Goal: Information Seeking & Learning: Learn about a topic

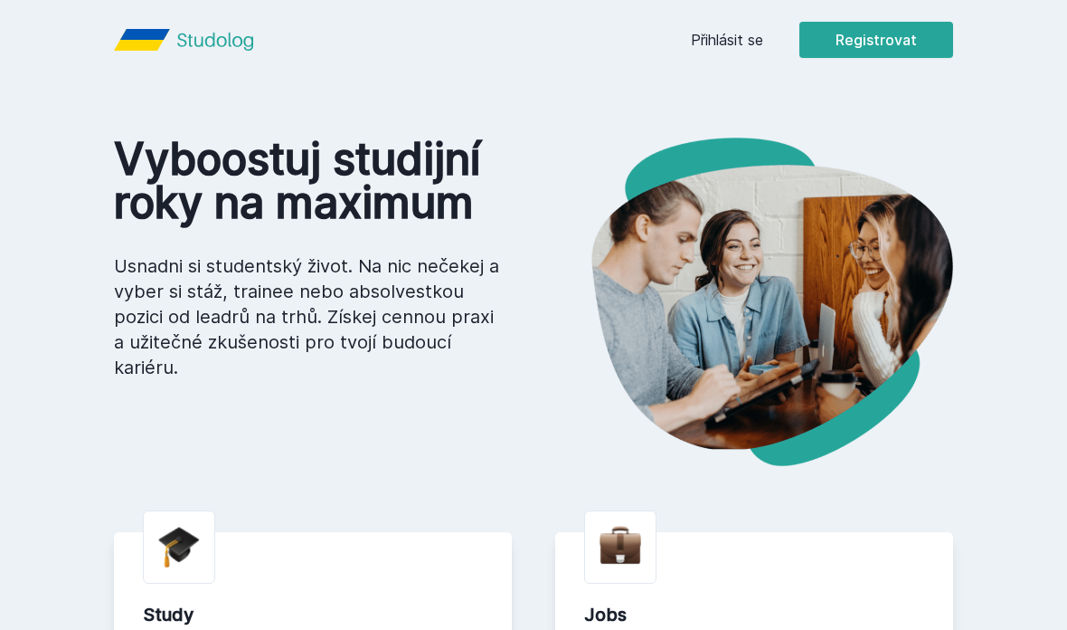
scroll to position [5, 0]
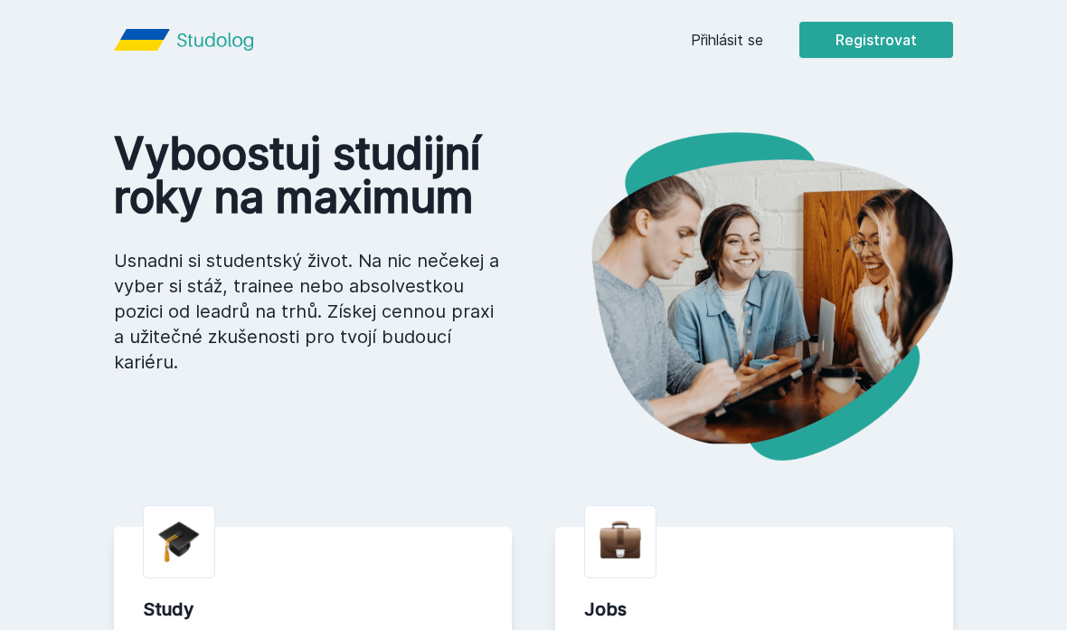
click at [708, 39] on link "Přihlásit se" at bounding box center [727, 40] width 72 height 22
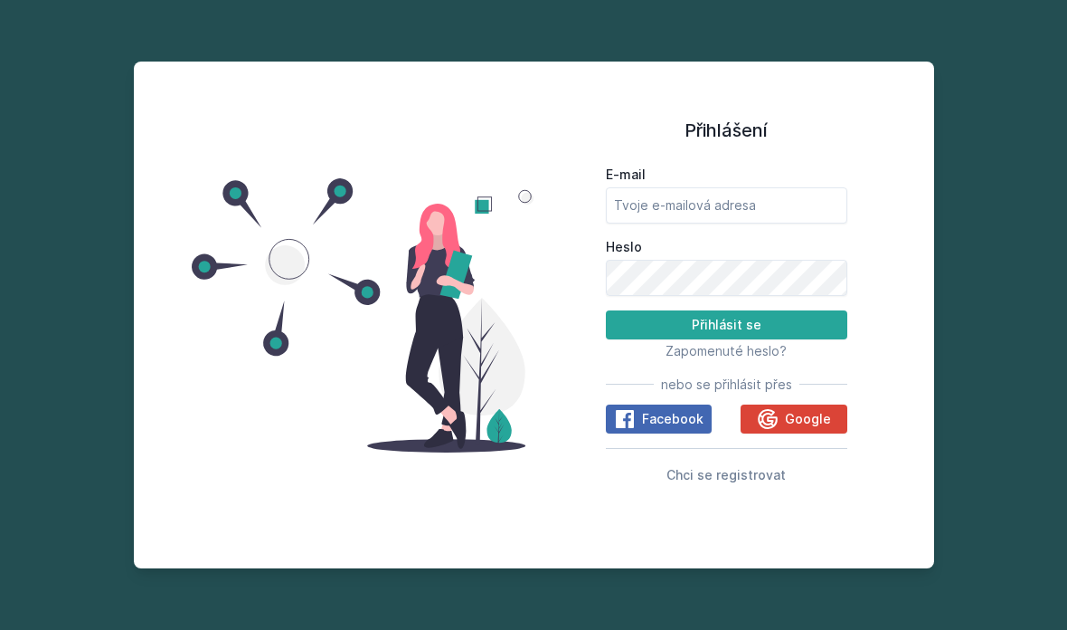
click at [628, 219] on input "E-mail" at bounding box center [727, 205] width 242 height 36
type input "[EMAIL_ADDRESS][DOMAIN_NAME]"
click at [633, 339] on button "Přihlásit se" at bounding box center [727, 324] width 242 height 29
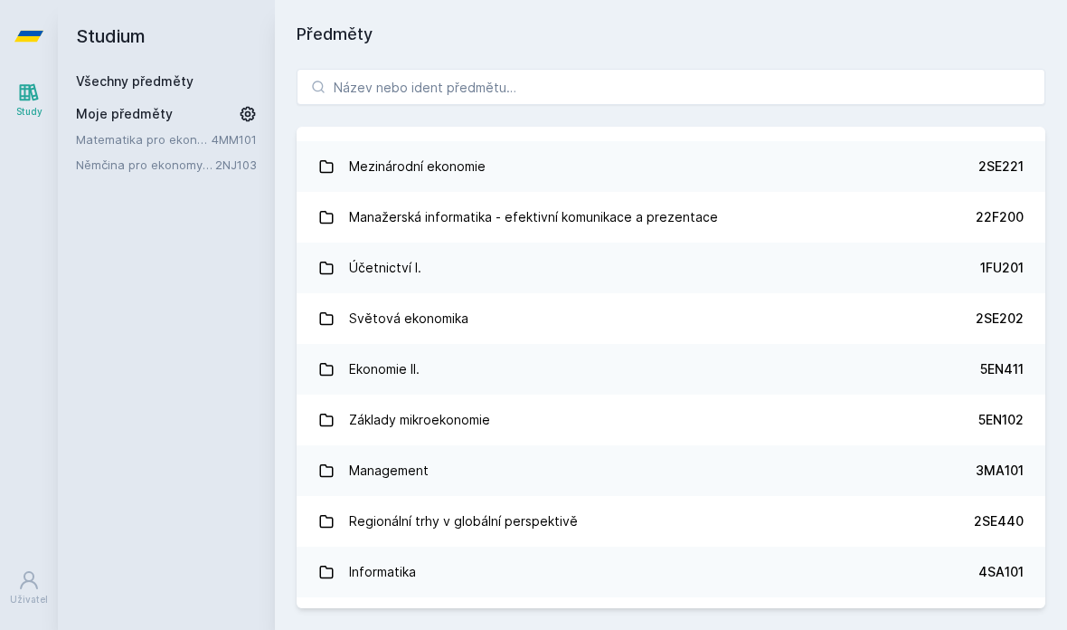
scroll to position [544, 0]
click at [387, 465] on div "Management" at bounding box center [389, 469] width 80 height 36
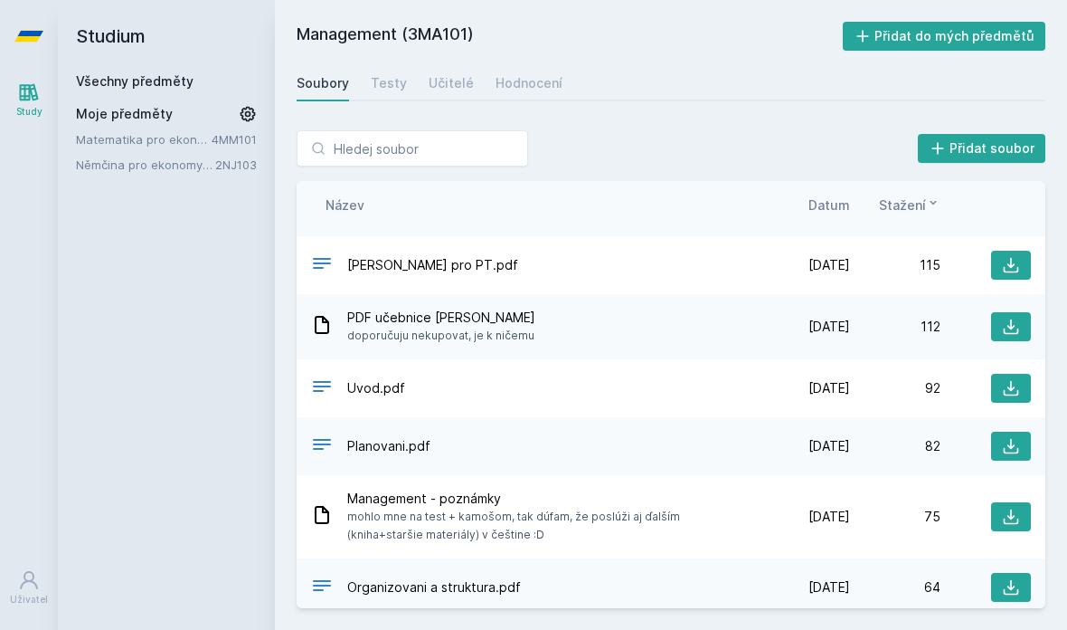
scroll to position [298, 0]
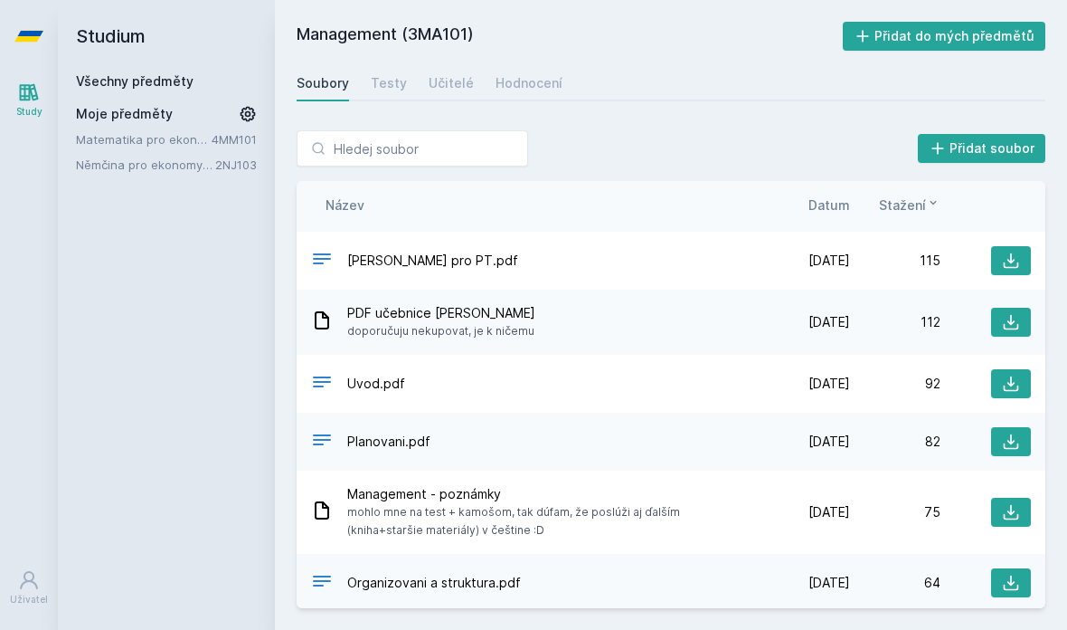
click at [367, 374] on span "Uvod.pdf" at bounding box center [376, 383] width 58 height 18
click at [372, 374] on span "Uvod.pdf" at bounding box center [376, 383] width 58 height 18
click at [1004, 376] on icon at bounding box center [1011, 383] width 15 height 15
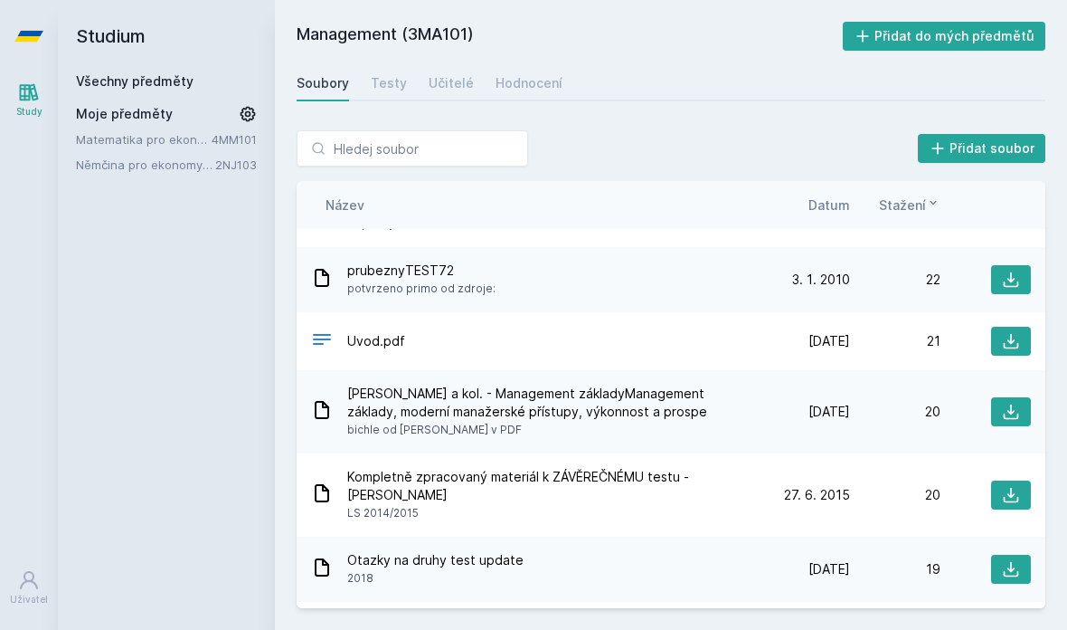
scroll to position [1493, 0]
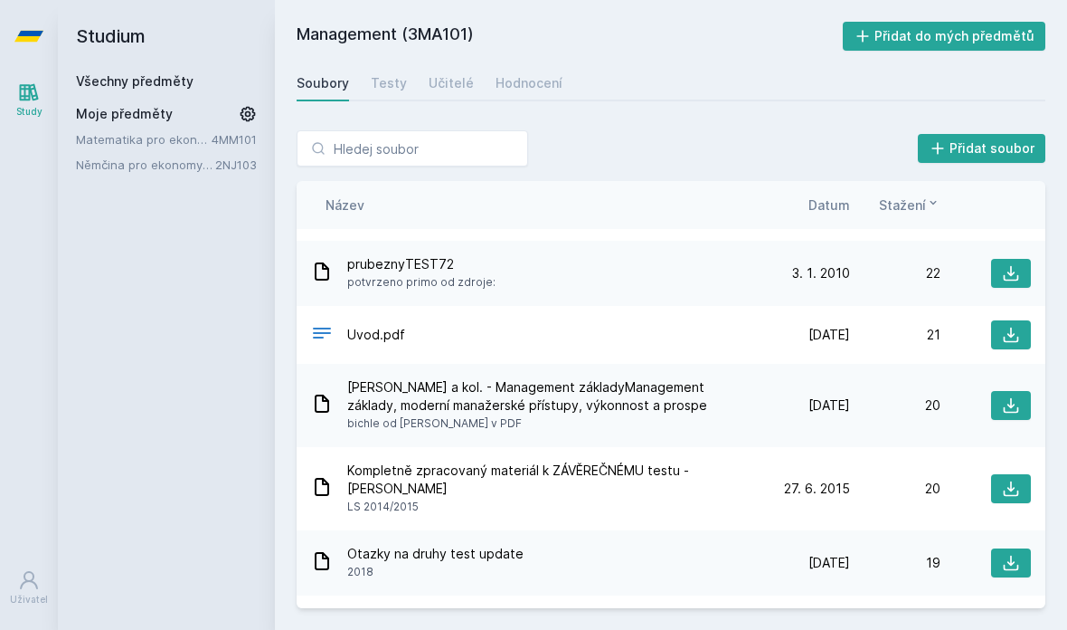
click at [364, 326] on span "Uvod.pdf" at bounding box center [376, 335] width 58 height 18
click at [347, 326] on span "Uvod.pdf" at bounding box center [376, 335] width 58 height 18
click at [1007, 326] on icon at bounding box center [1011, 335] width 18 height 18
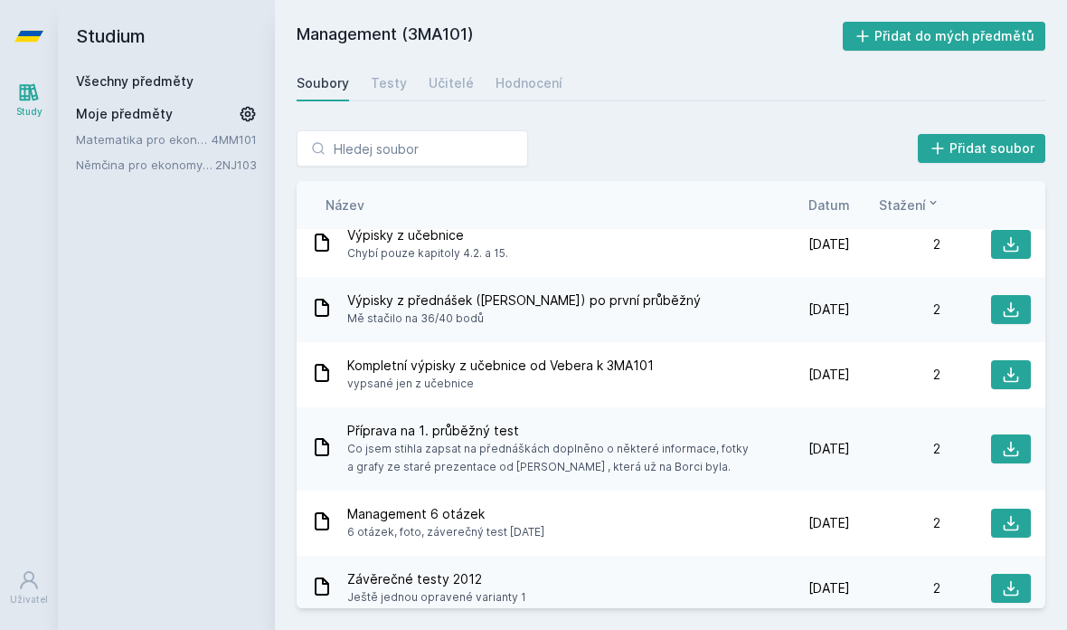
scroll to position [3359, 0]
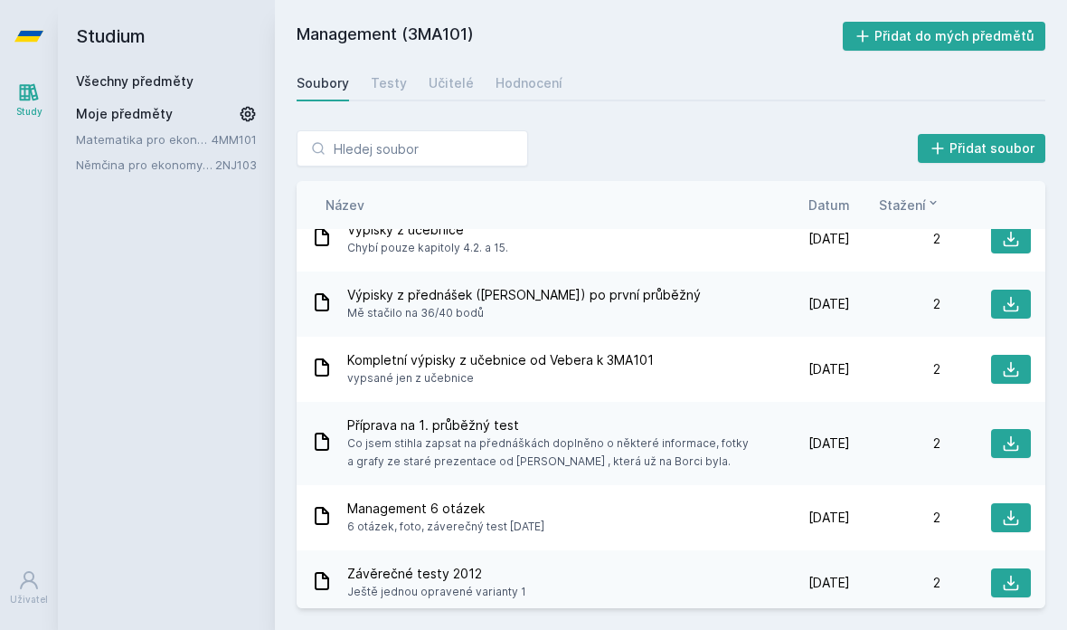
click at [454, 79] on div "Učitelé" at bounding box center [451, 83] width 45 height 18
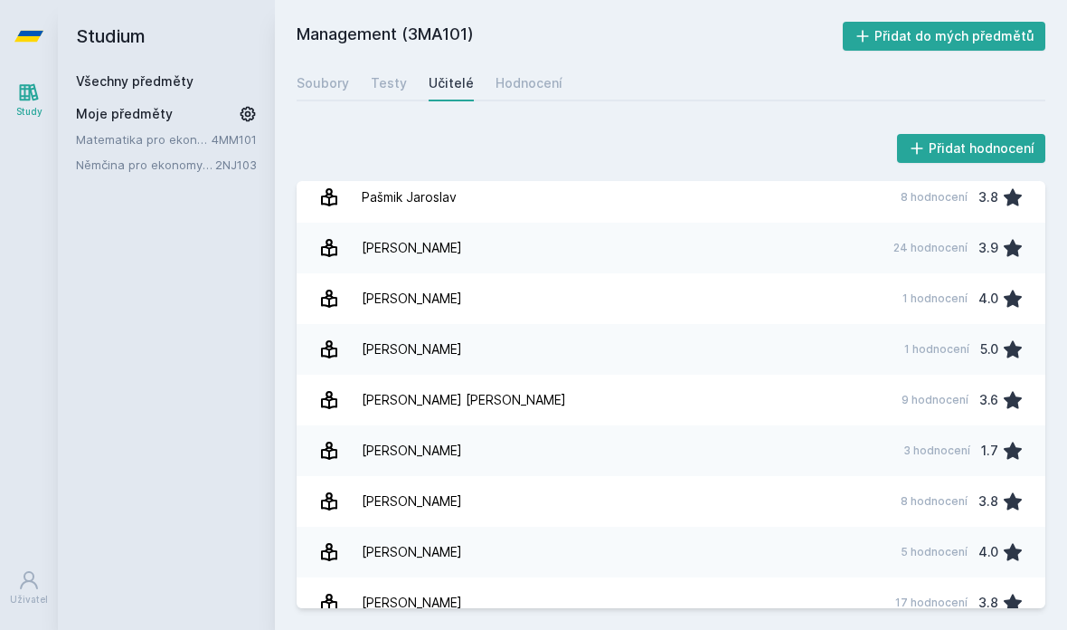
scroll to position [615, 0]
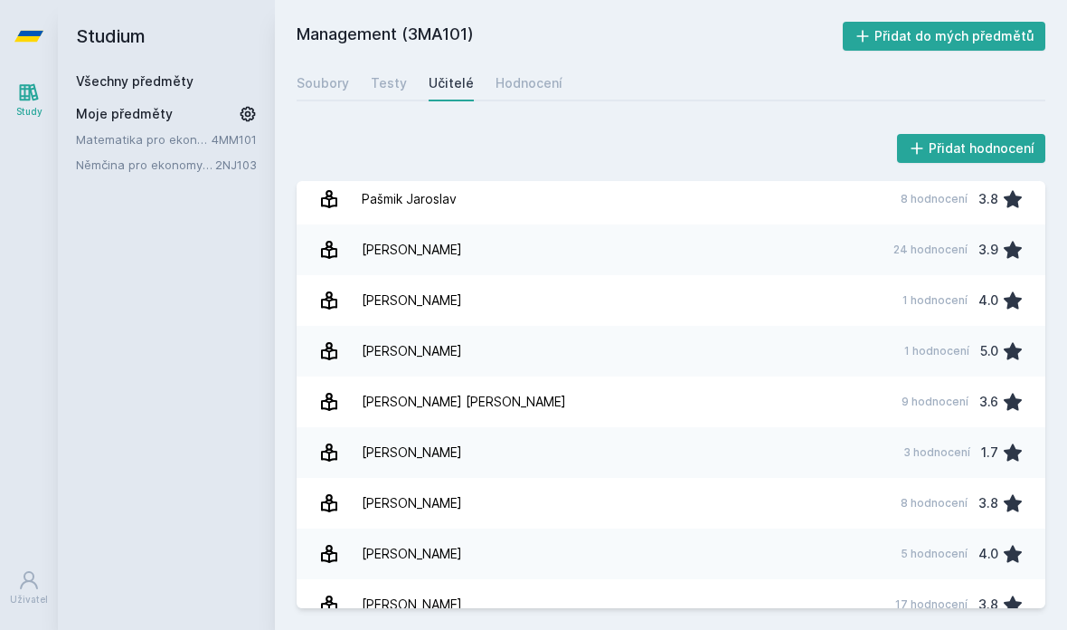
click at [825, 561] on link "[PERSON_NAME] 5 hodnocení 4.0" at bounding box center [671, 553] width 749 height 51
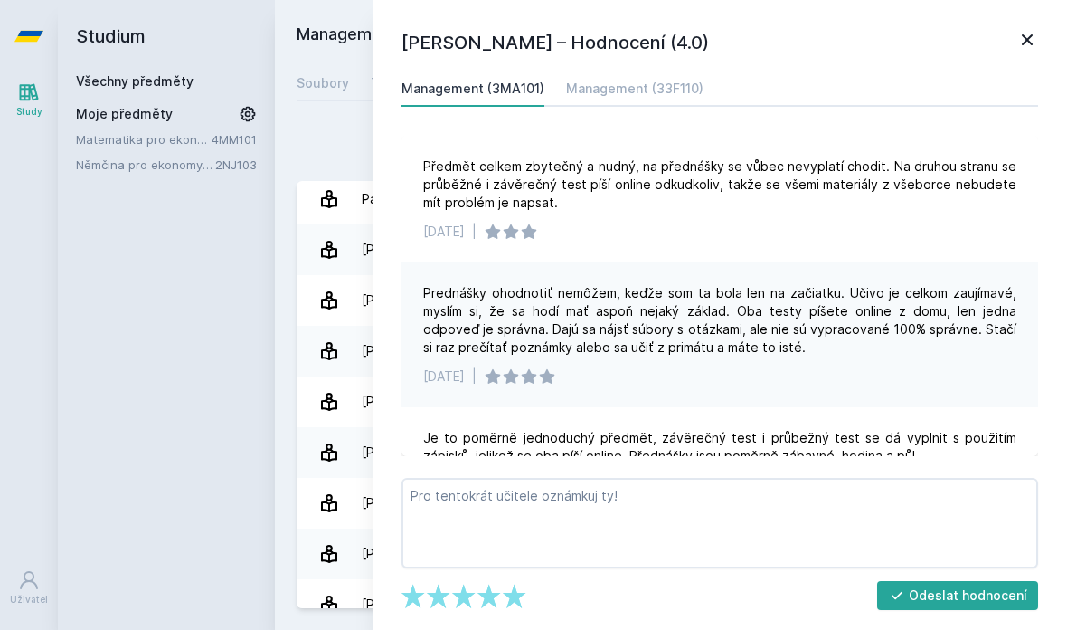
click at [670, 79] on link "Management (33F110)" at bounding box center [634, 89] width 137 height 36
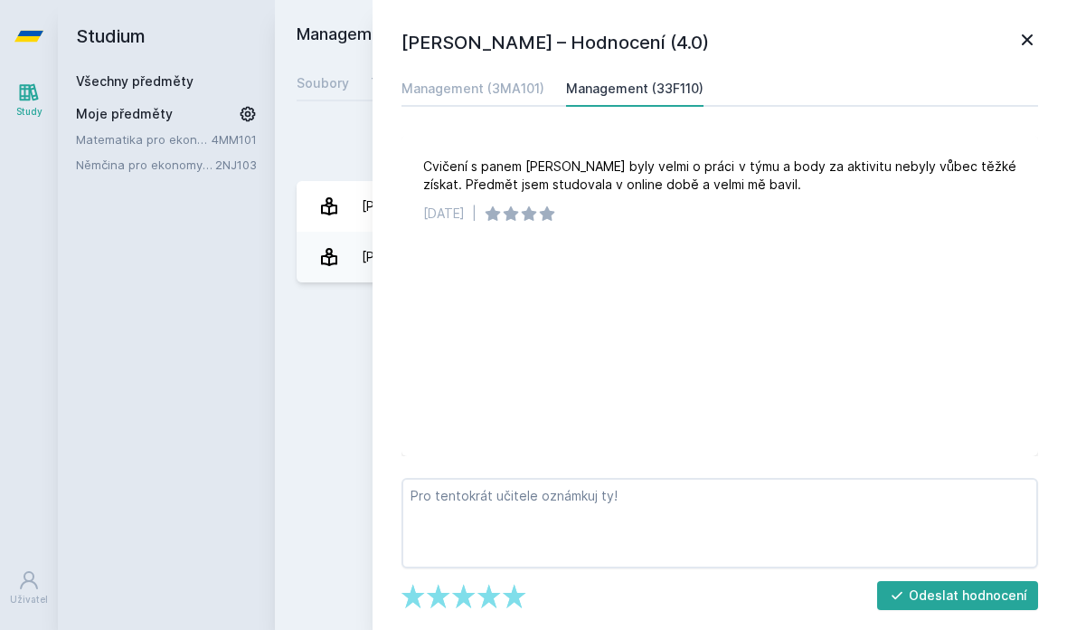
click at [502, 90] on div "Management (3MA101)" at bounding box center [473, 89] width 143 height 18
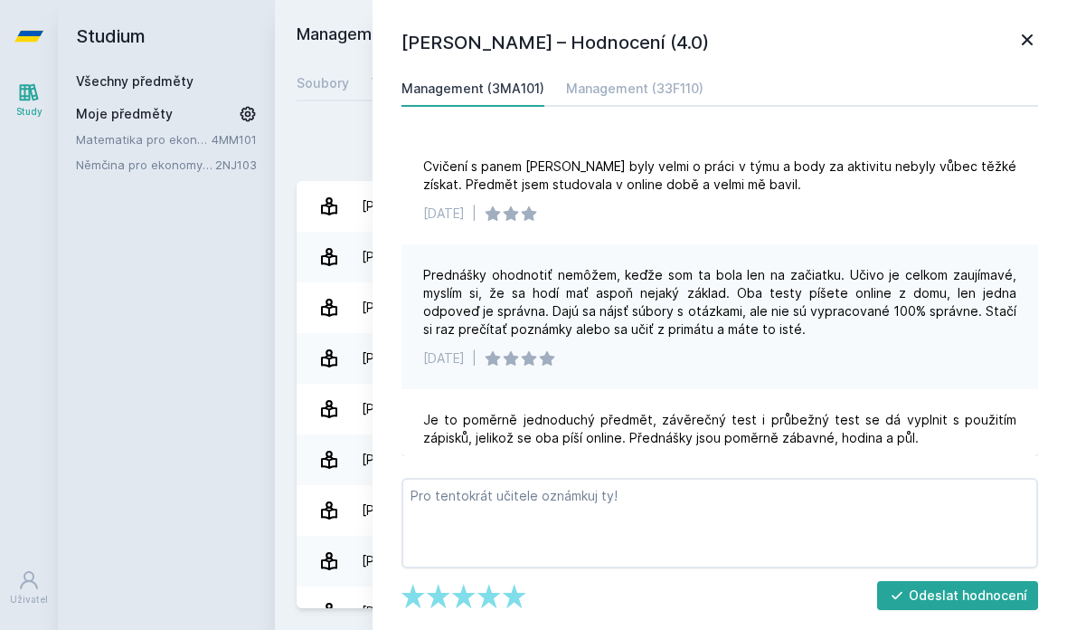
click at [358, 134] on div "Přidat hodnocení" at bounding box center [671, 148] width 749 height 36
click at [1033, 34] on icon at bounding box center [1028, 40] width 22 height 22
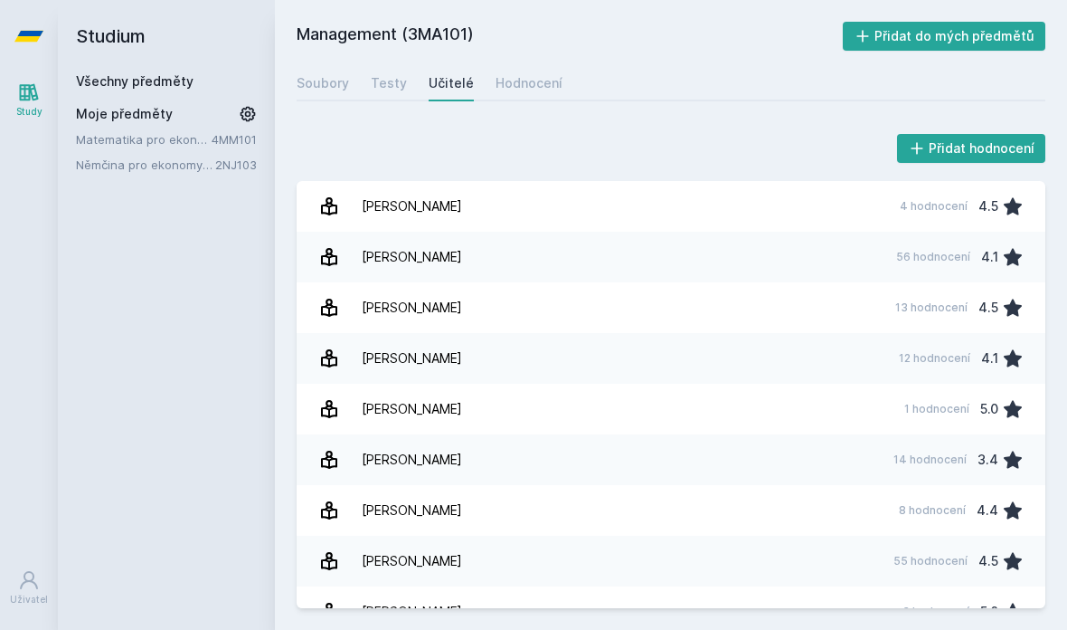
click at [388, 92] on link "Testy" at bounding box center [389, 83] width 36 height 36
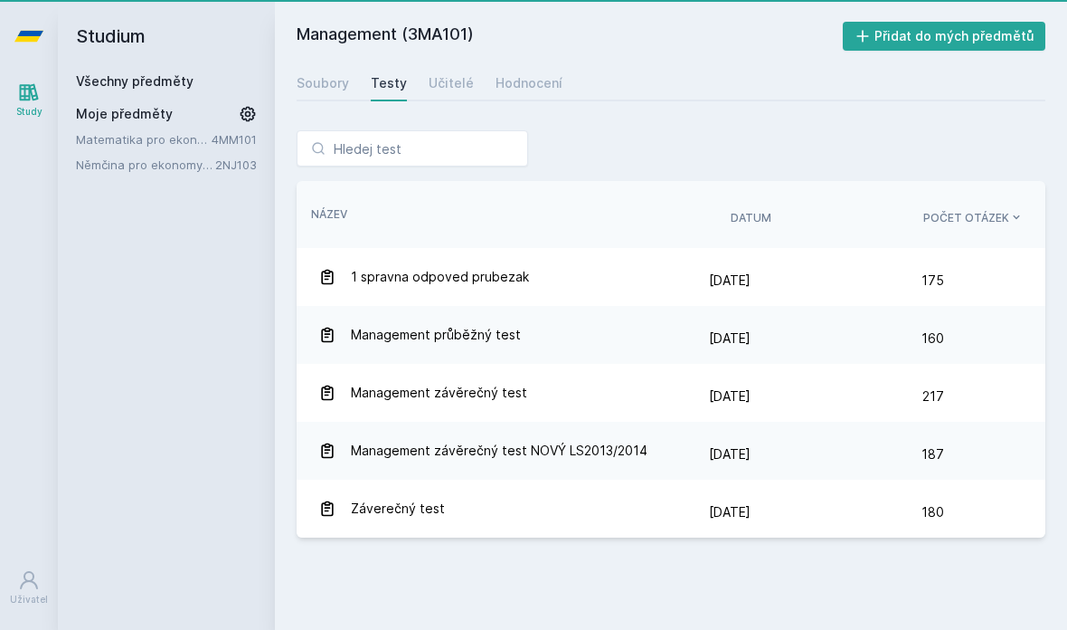
click at [332, 91] on div "Soubory" at bounding box center [323, 83] width 52 height 18
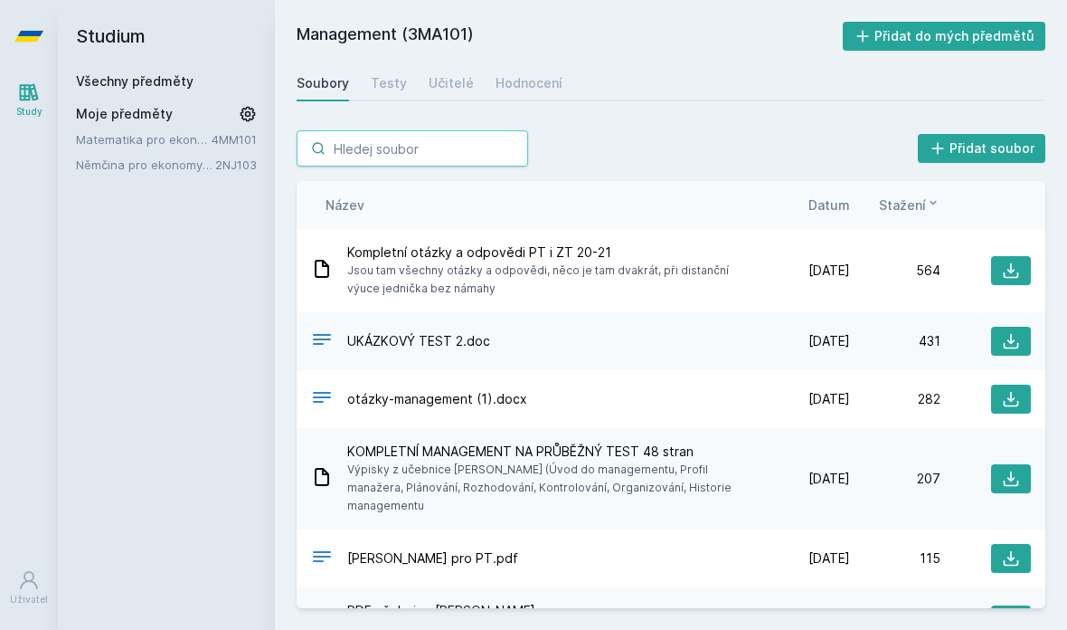
click at [435, 147] on input "search" at bounding box center [413, 148] width 232 height 36
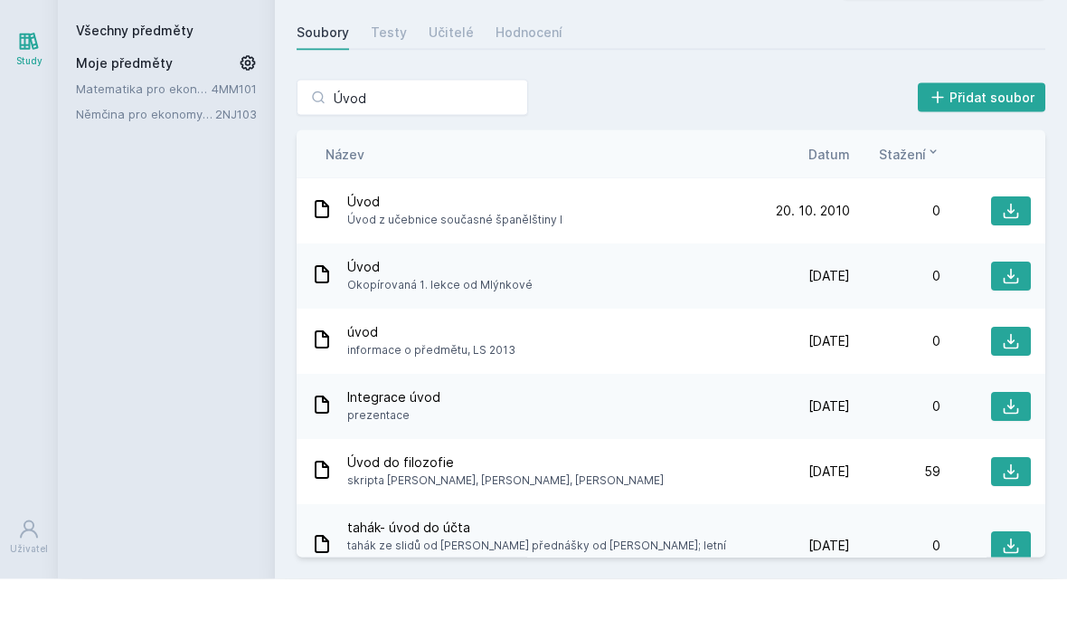
click at [814, 130] on div "Úvod Přidat soubor" at bounding box center [671, 148] width 749 height 36
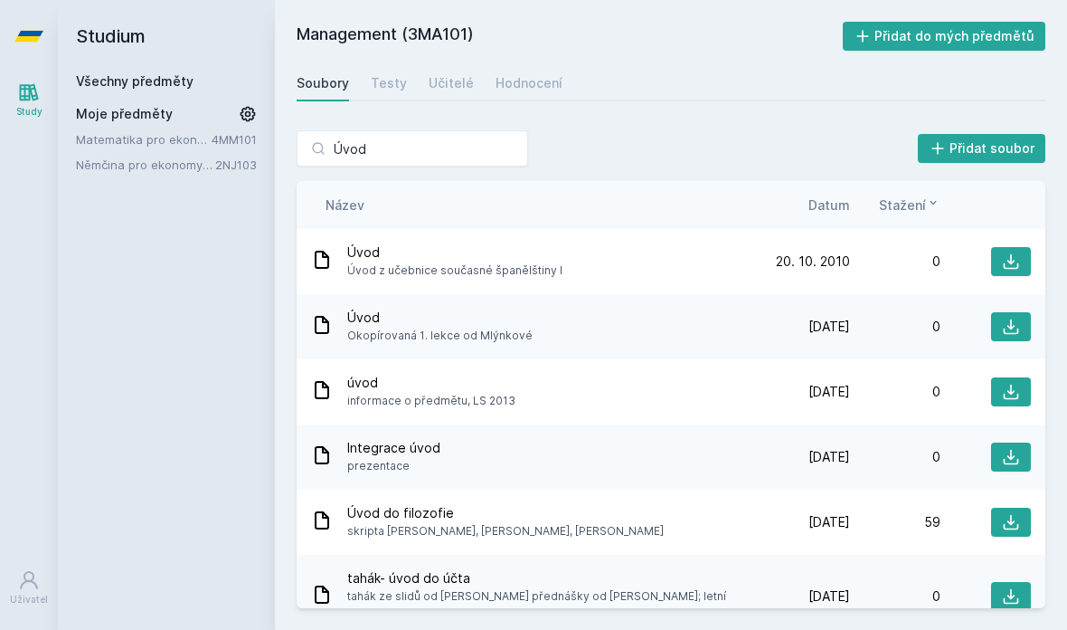
click at [454, 109] on div "Úvod Přidat soubor Řazení: Název Datum Stažení Název Datum Stažení Úvod Úvod z …" at bounding box center [671, 369] width 792 height 521
click at [484, 130] on input "Úvod" at bounding box center [413, 148] width 232 height 36
click at [447, 130] on input "Úvod" at bounding box center [413, 148] width 232 height 36
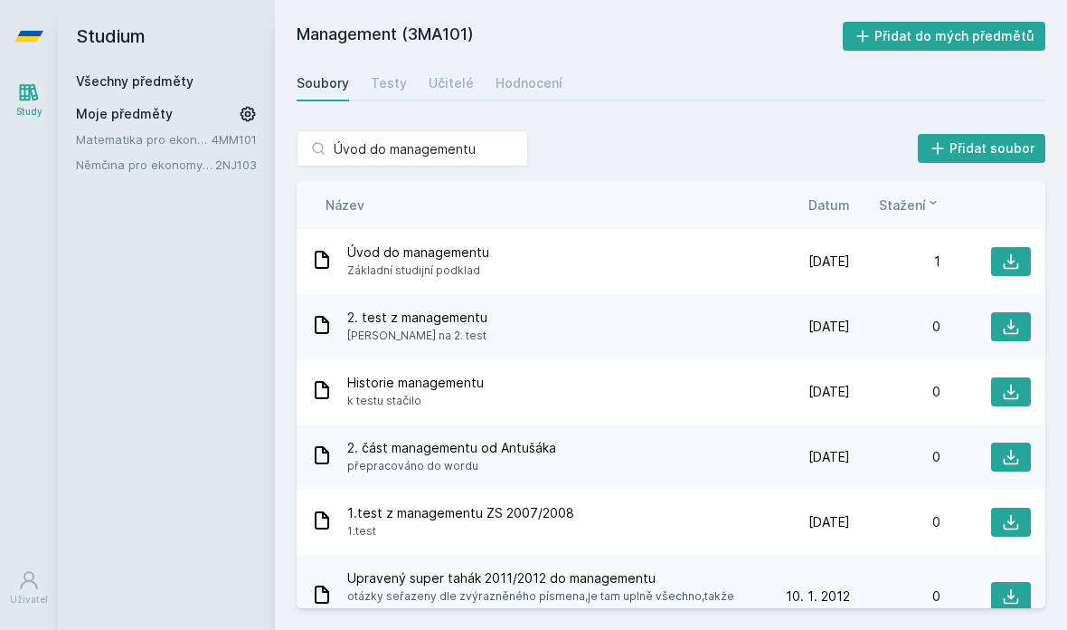
click at [549, 130] on div "Úvod do managementu Přidat soubor" at bounding box center [671, 148] width 749 height 36
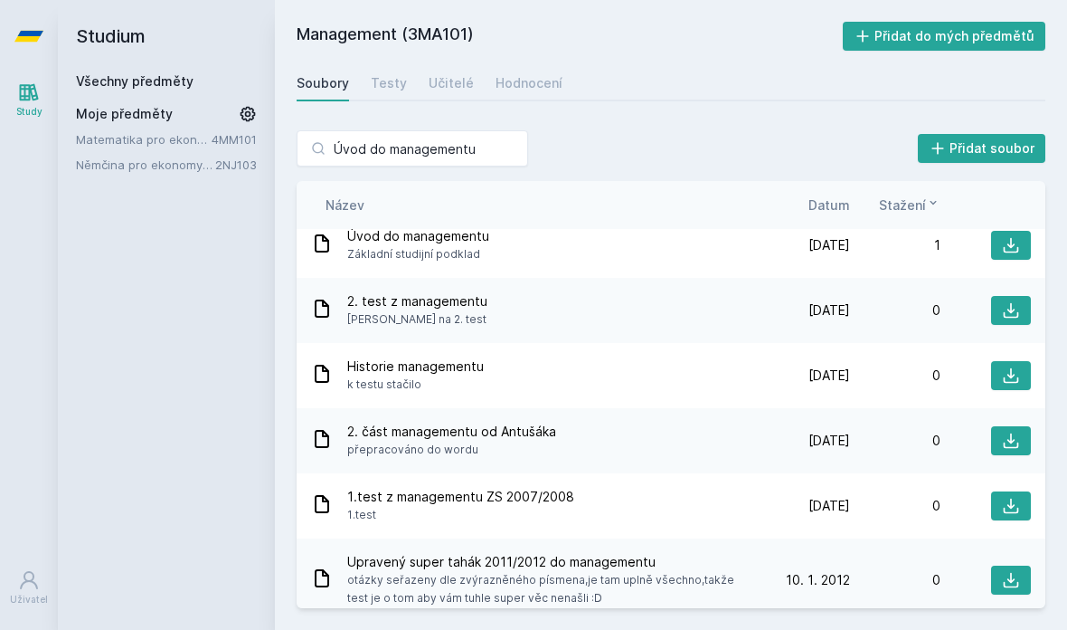
scroll to position [7, 0]
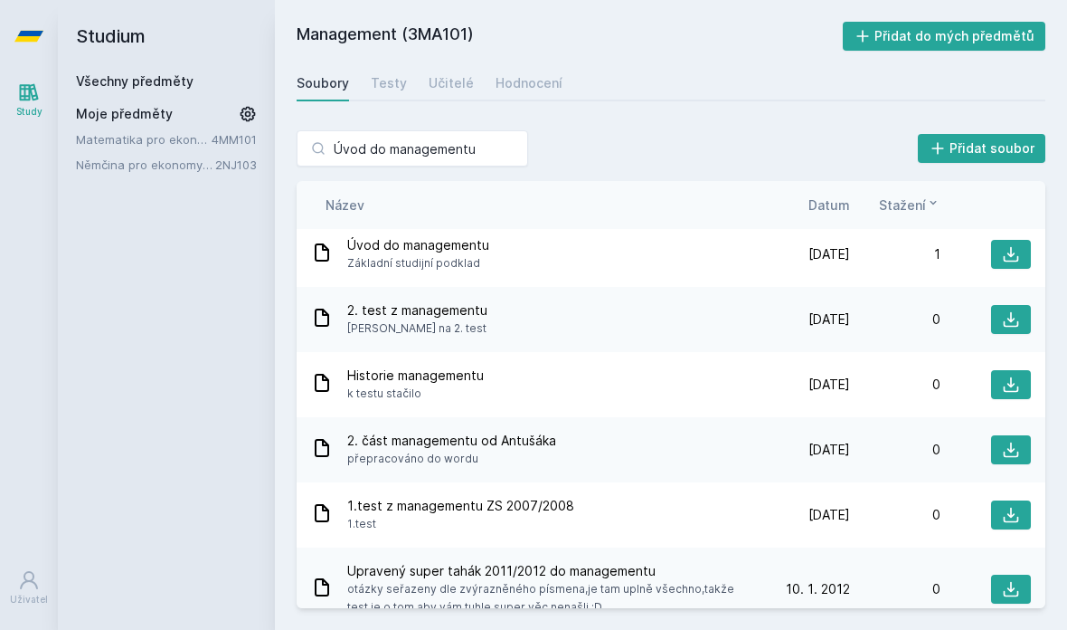
click at [714, 236] on div "Úvod do managementu Základní studijní podklad" at bounding box center [535, 254] width 449 height 36
click at [1018, 245] on icon at bounding box center [1011, 254] width 18 height 18
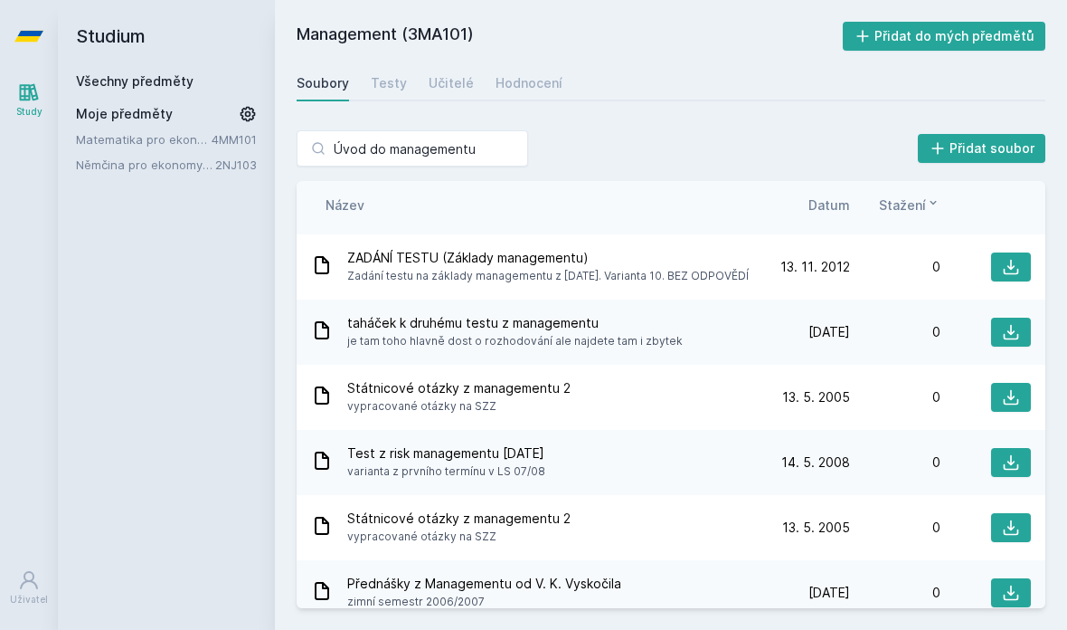
scroll to position [404, 0]
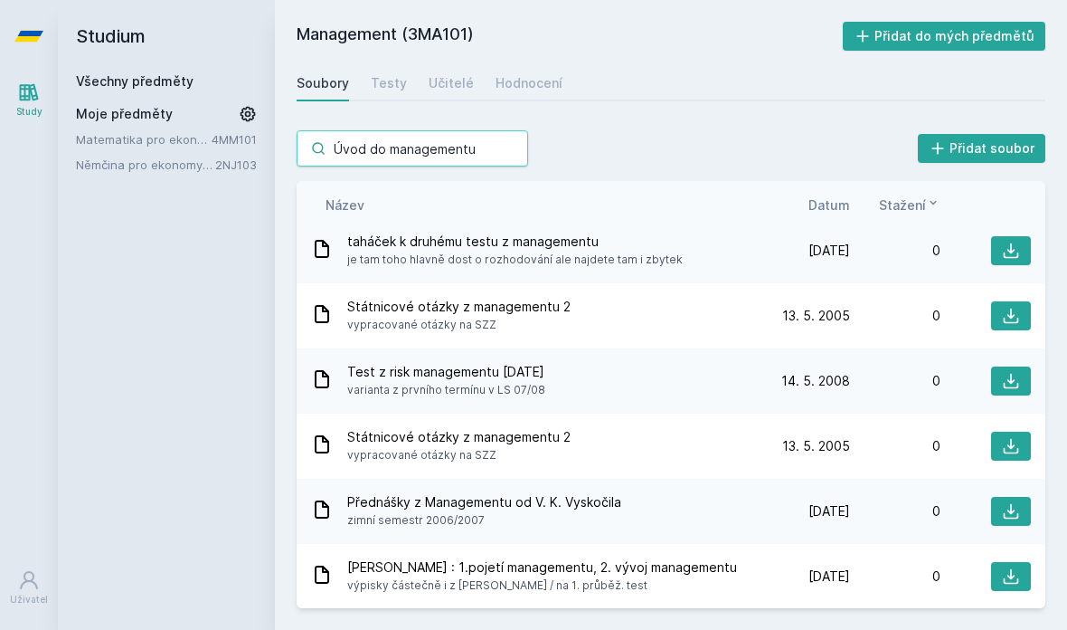
click at [497, 130] on input "Úvod do managementu" at bounding box center [413, 148] width 232 height 36
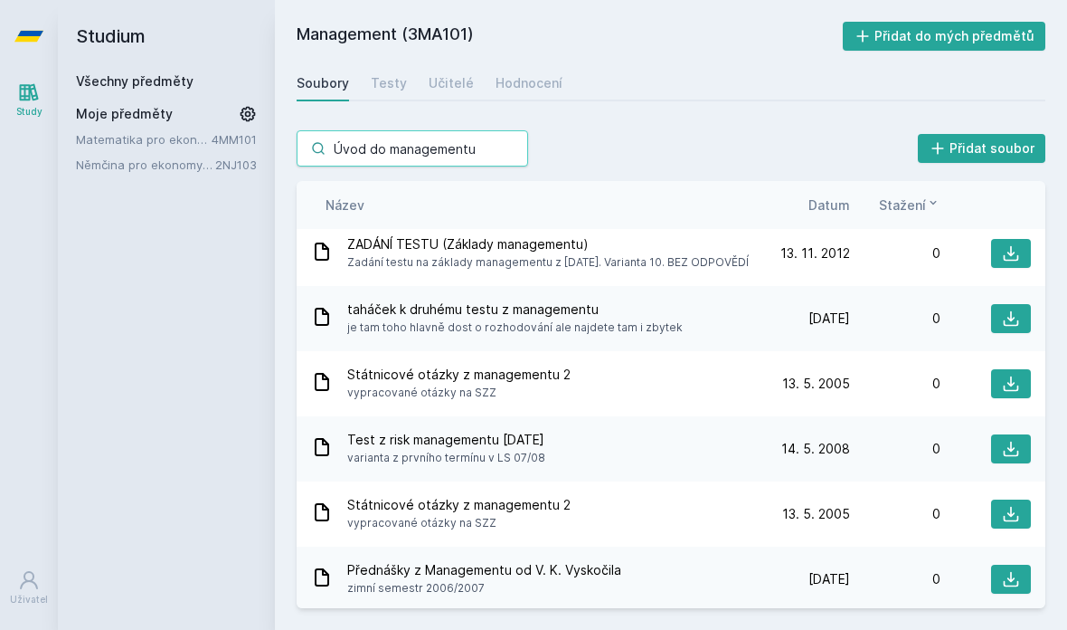
scroll to position [415, 0]
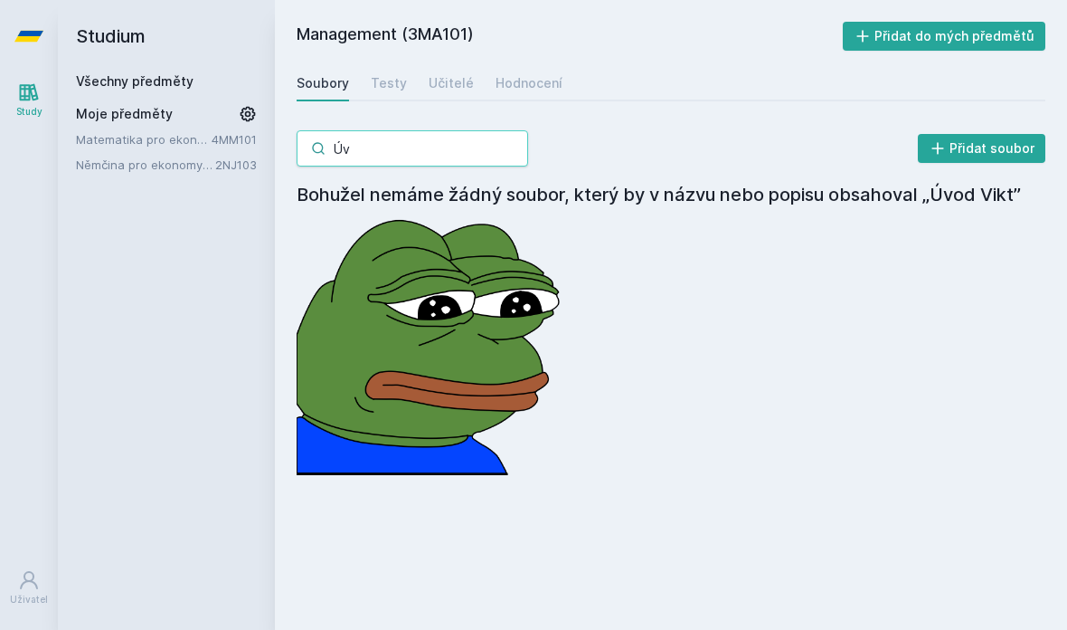
type input "Ú"
type input "[PERSON_NAME]"
click at [767, 130] on div "[PERSON_NAME] soubor" at bounding box center [671, 148] width 749 height 36
click at [450, 74] on div "Učitelé" at bounding box center [451, 83] width 45 height 18
